Goal: Register for event/course: Sign up to attend an event or enroll in a course

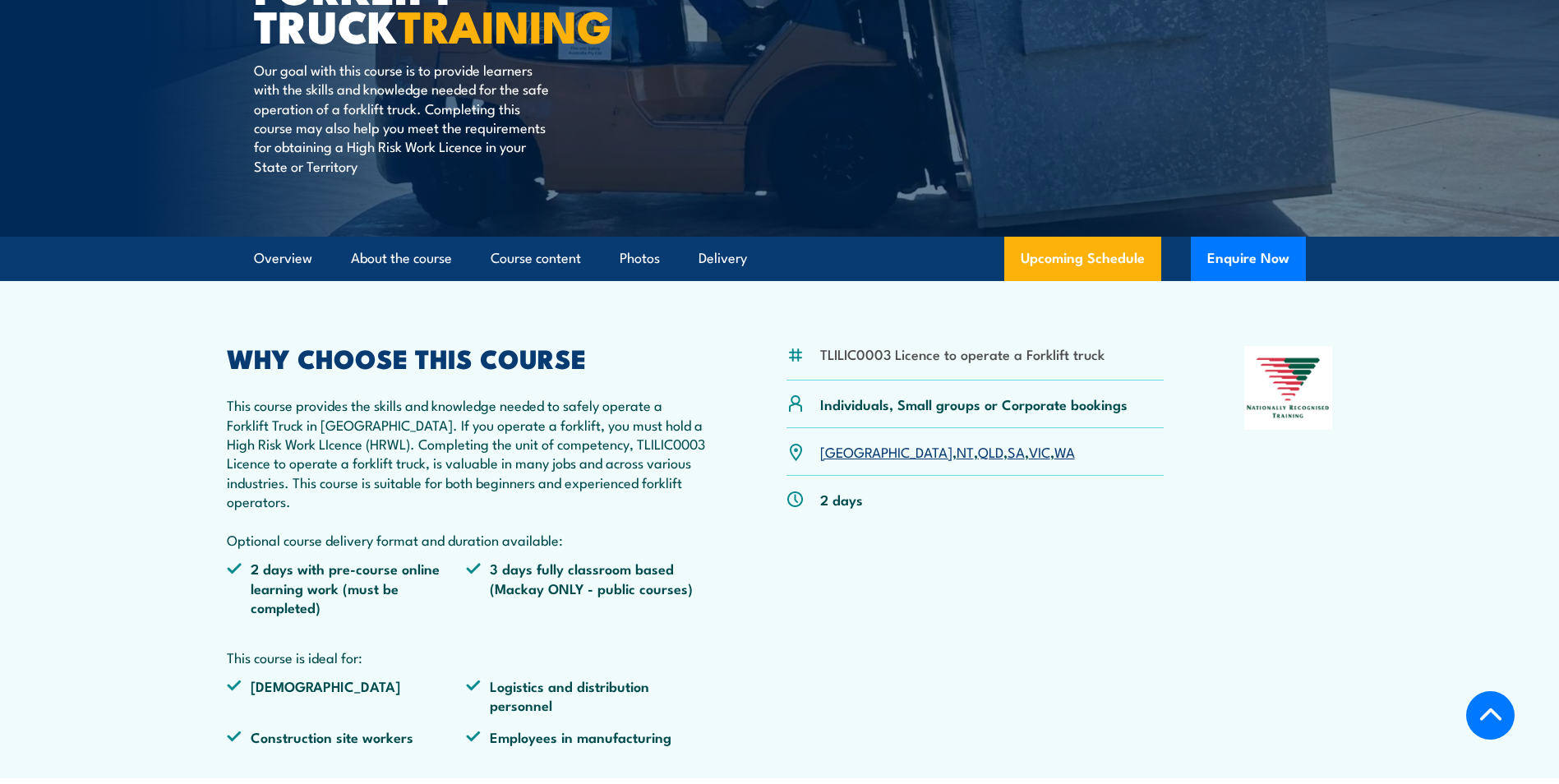
scroll to position [329, 0]
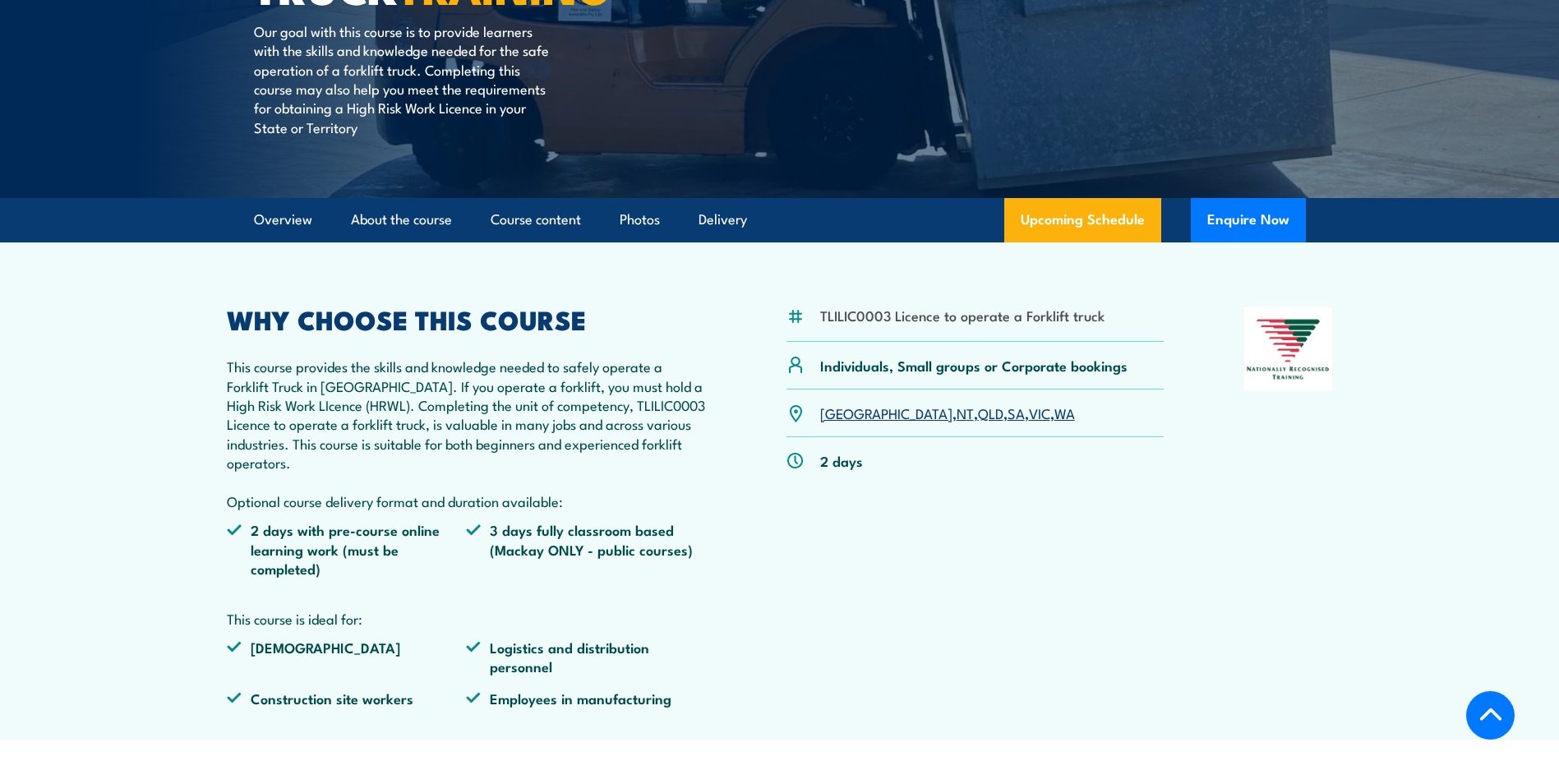
click at [1055, 414] on link "WA" at bounding box center [1065, 413] width 21 height 20
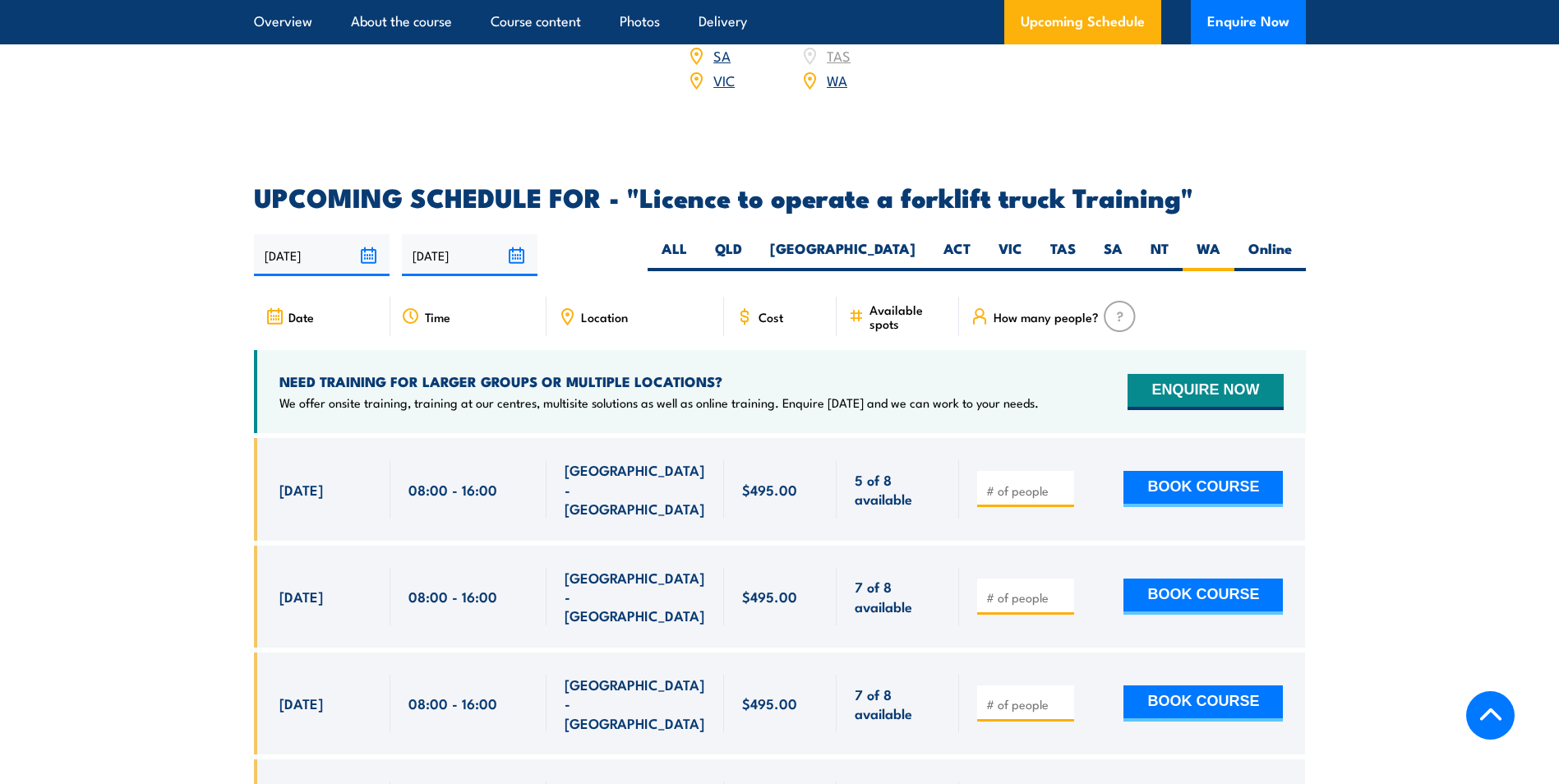
scroll to position [2586, 0]
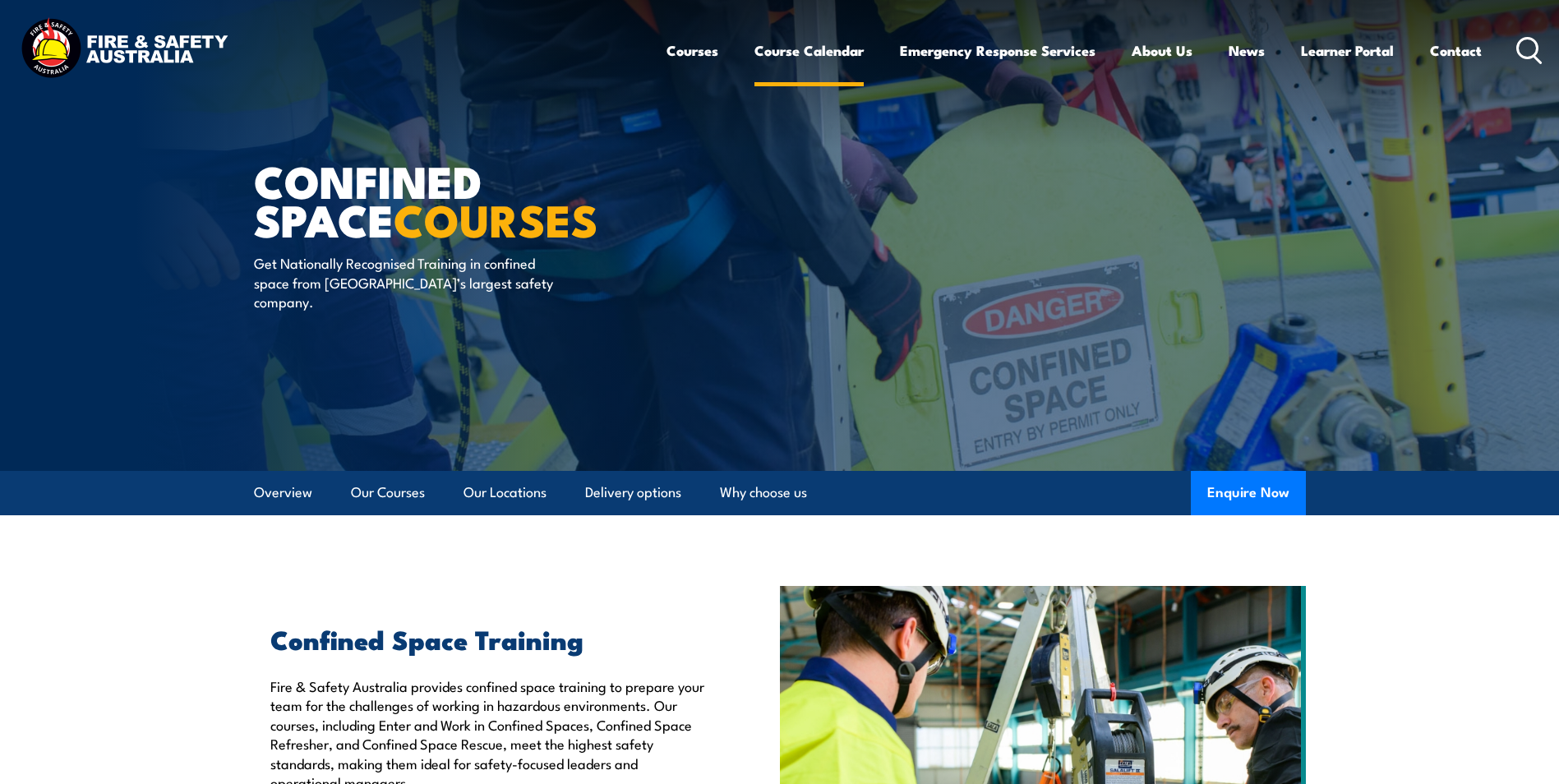
click at [772, 47] on link "Course Calendar" at bounding box center [809, 51] width 110 height 43
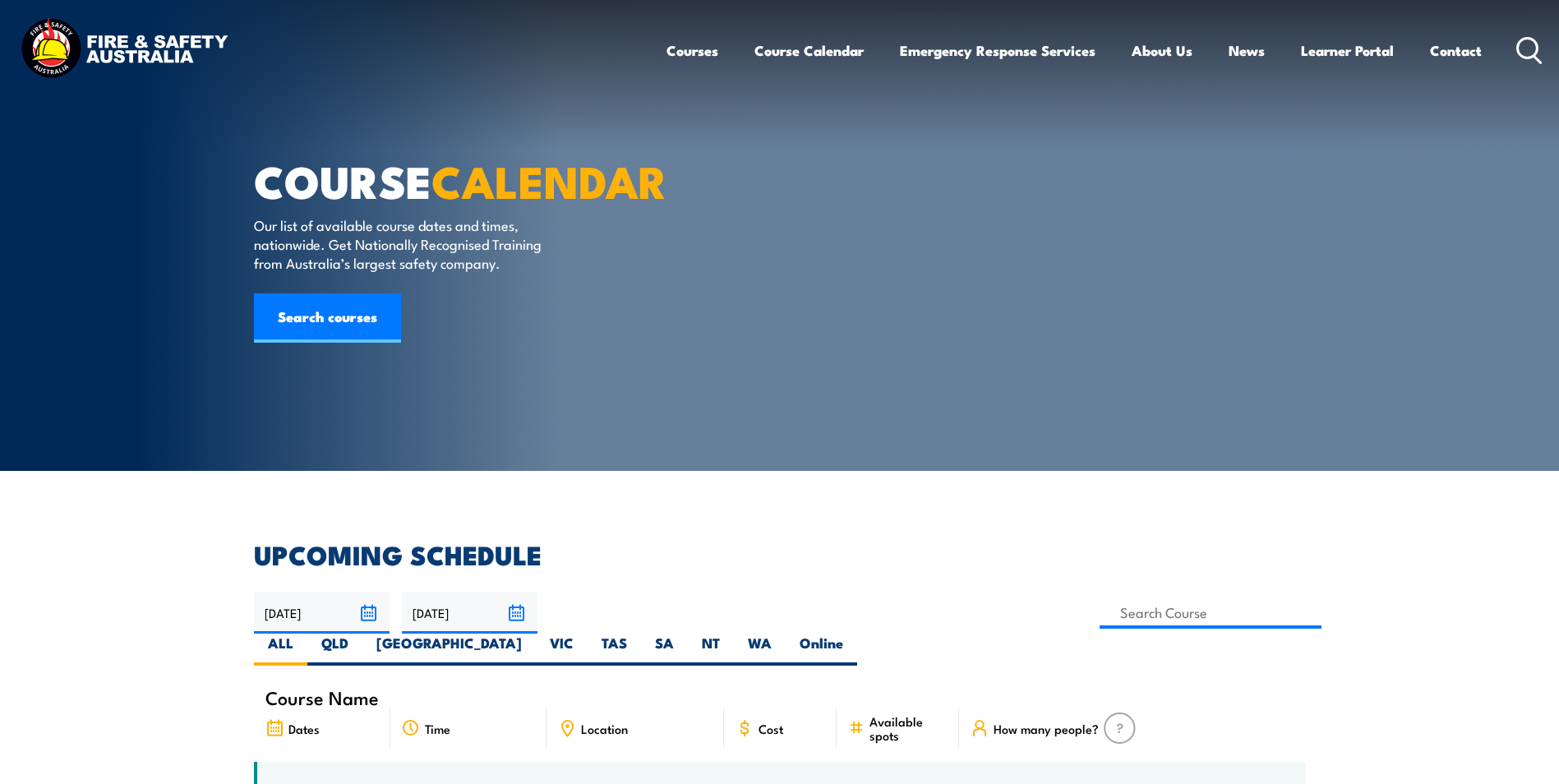
click at [679, 47] on link "Courses" at bounding box center [693, 51] width 51 height 43
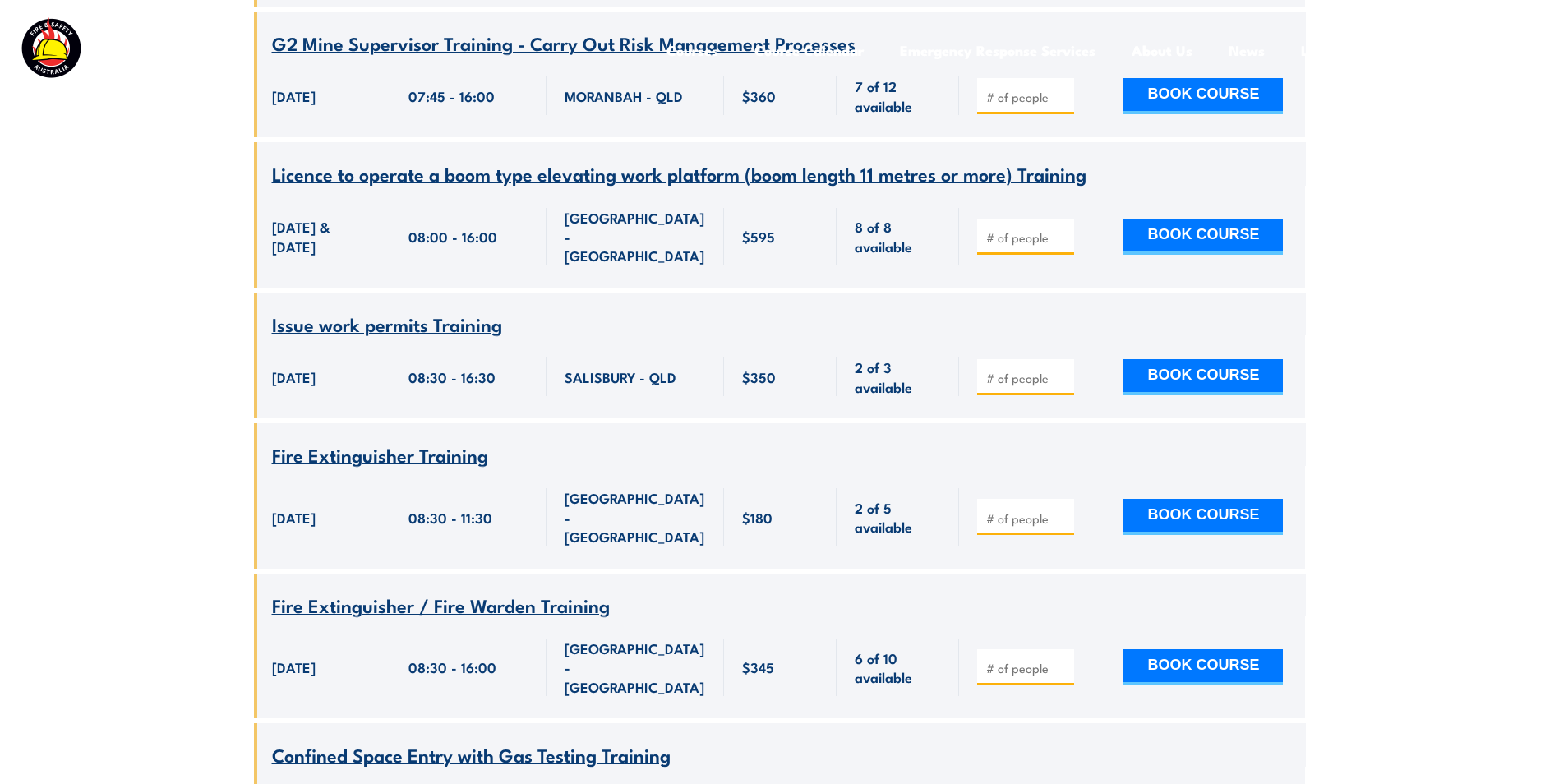
scroll to position [2795, 0]
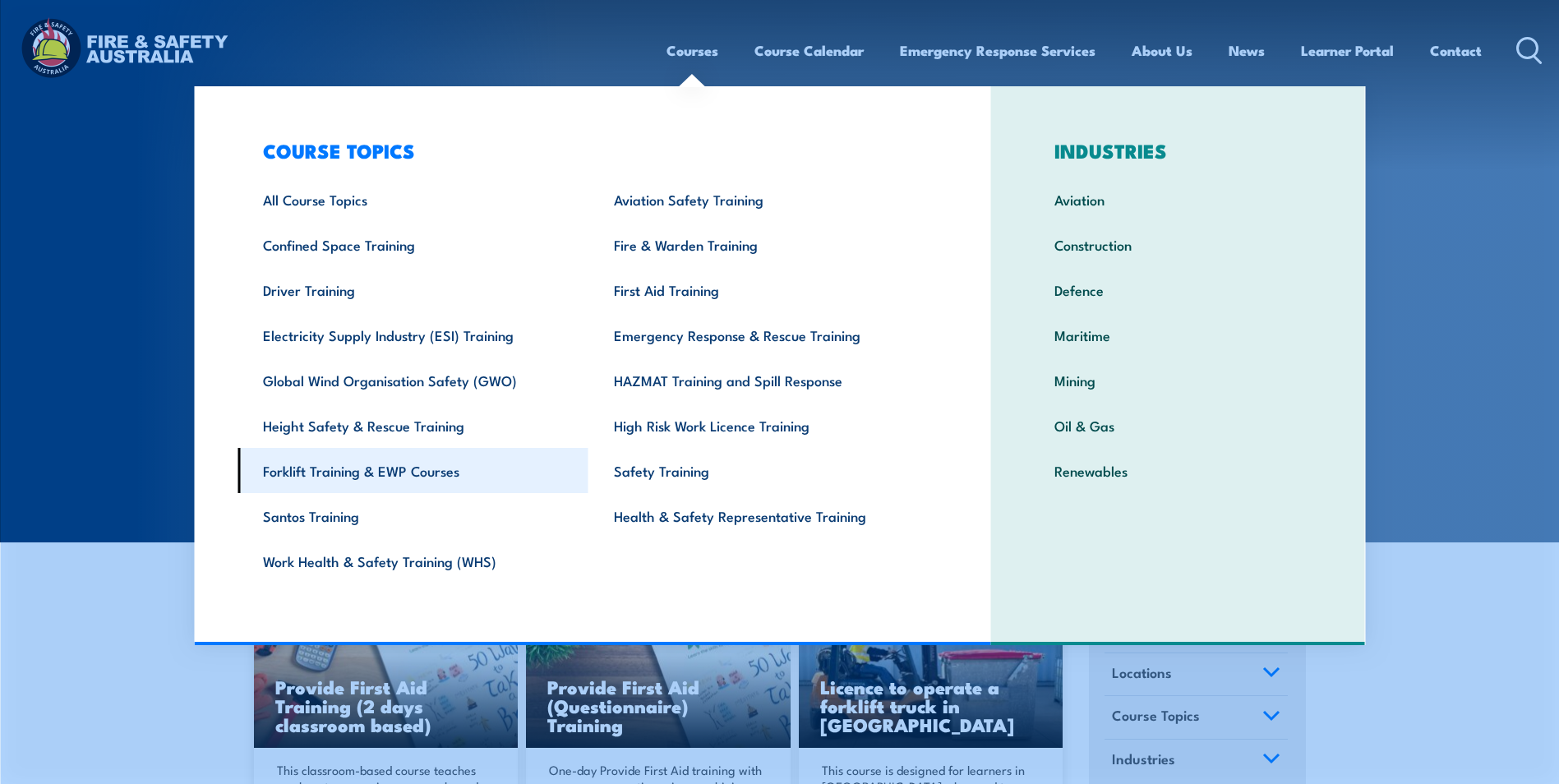
click at [341, 476] on link "Forklift Training & EWP Courses" at bounding box center [413, 470] width 351 height 45
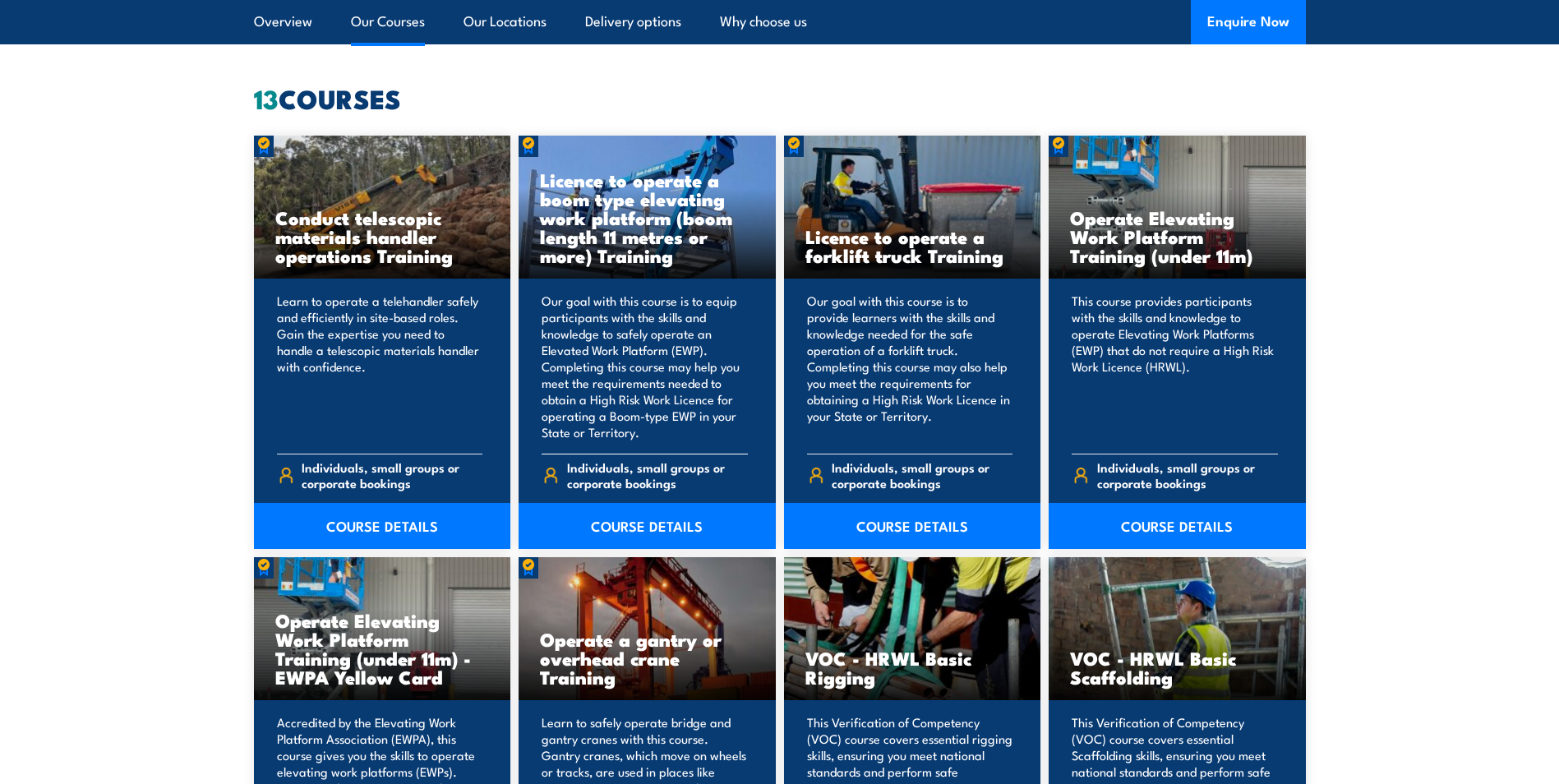
scroll to position [1315, 0]
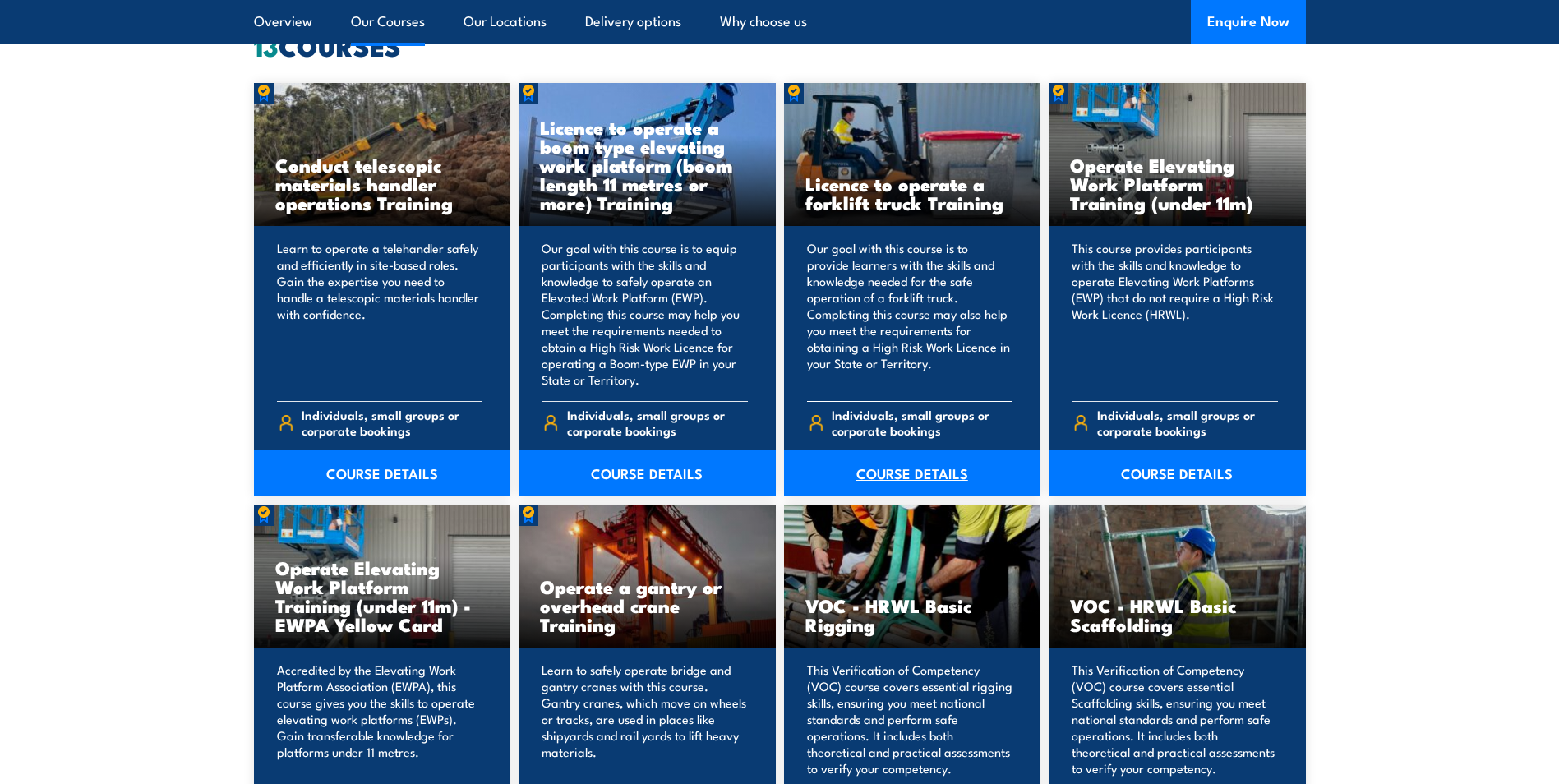
click at [896, 468] on link "COURSE DETAILS" at bounding box center [913, 473] width 257 height 46
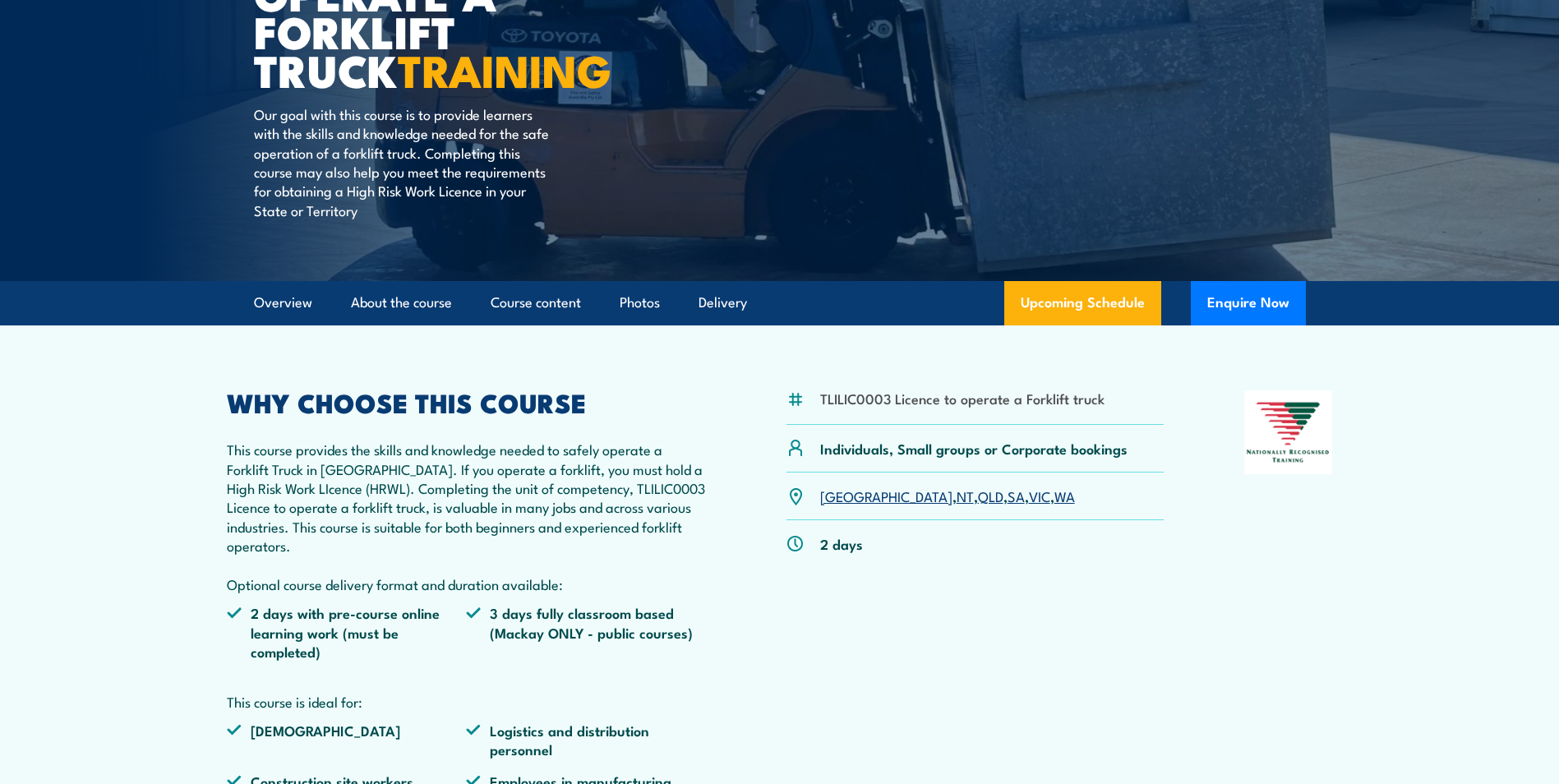
scroll to position [247, 0]
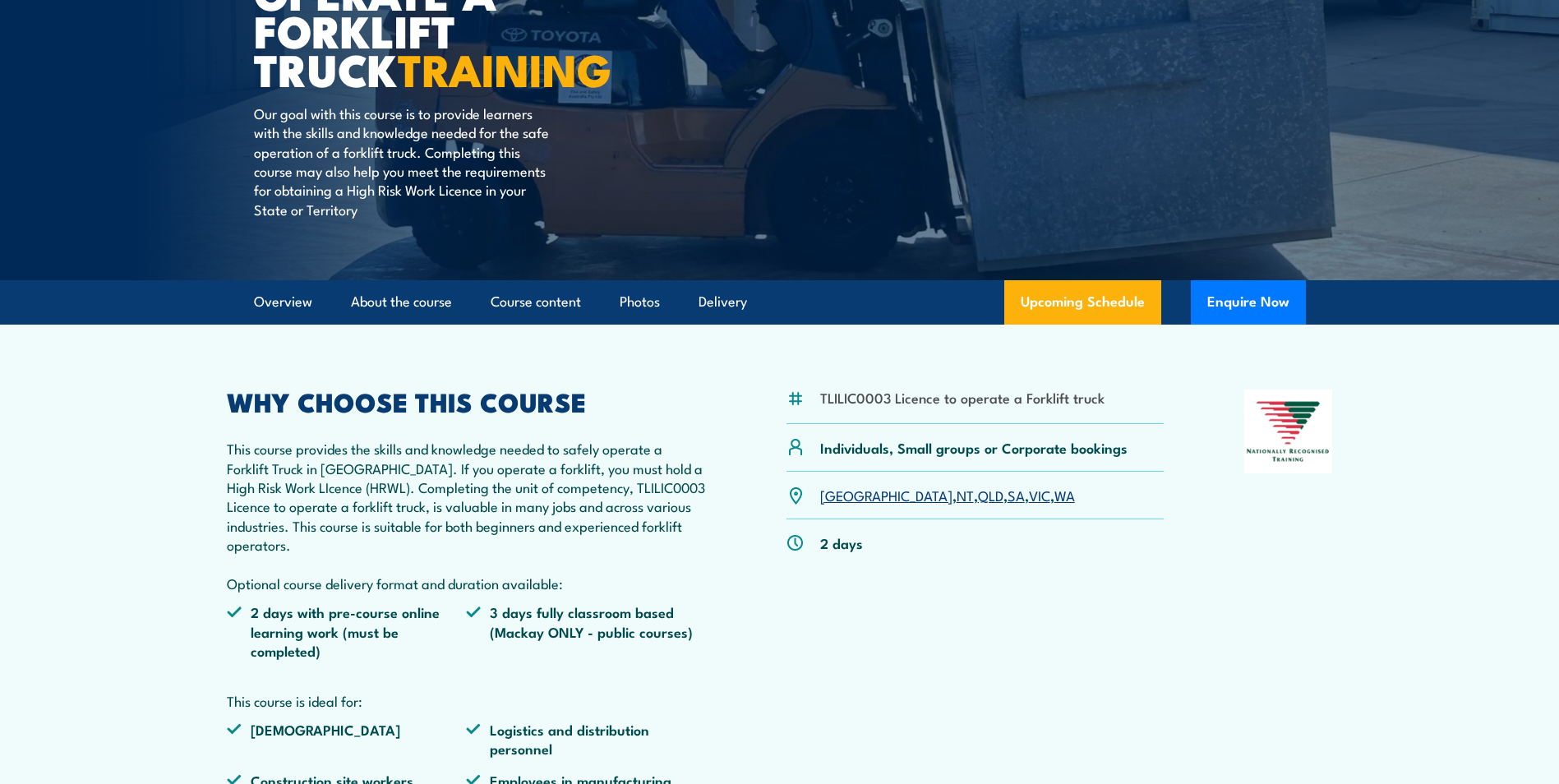
click at [1055, 492] on link "WA" at bounding box center [1065, 495] width 21 height 20
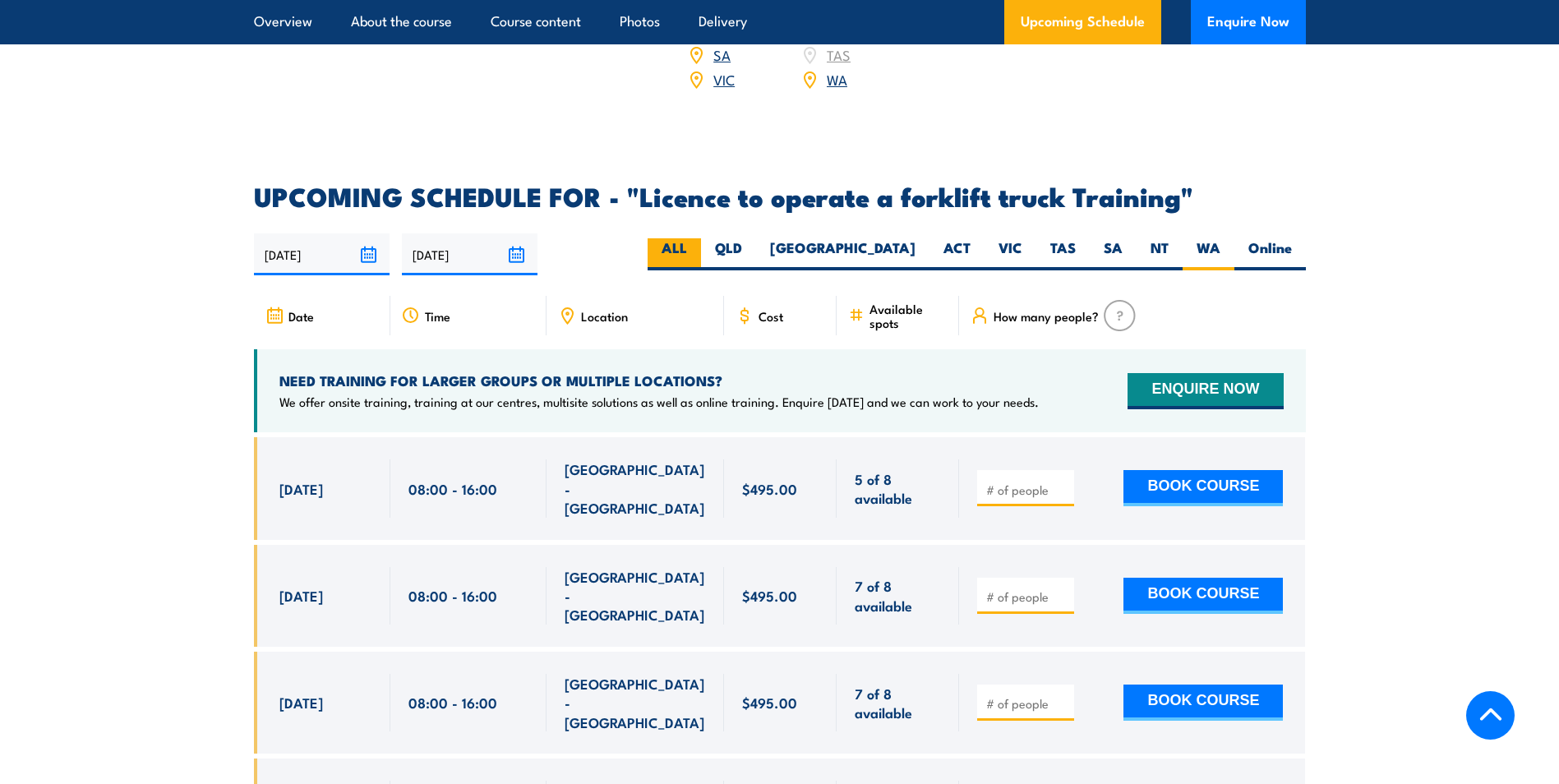
scroll to position [2586, 0]
